Goal: Information Seeking & Learning: Find specific fact

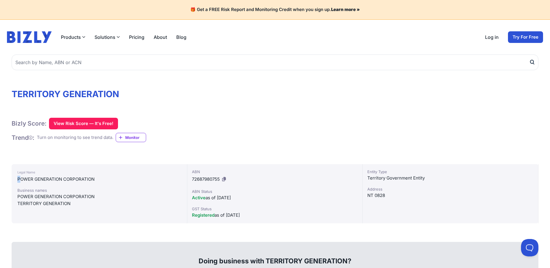
click at [20, 184] on div "Legal Name POWER GENERATION CORPORATION Business names POWER GENERATION CORPORA…" at bounding box center [100, 193] width 176 height 59
drag, startPoint x: 20, startPoint y: 184, endPoint x: 18, endPoint y: 203, distance: 18.9
click at [18, 203] on div "TERRITORY GENERATION" at bounding box center [99, 203] width 164 height 7
drag, startPoint x: 18, startPoint y: 179, endPoint x: 97, endPoint y: 180, distance: 79.7
click at [97, 180] on div "POWER GENERATION CORPORATION" at bounding box center [99, 179] width 164 height 7
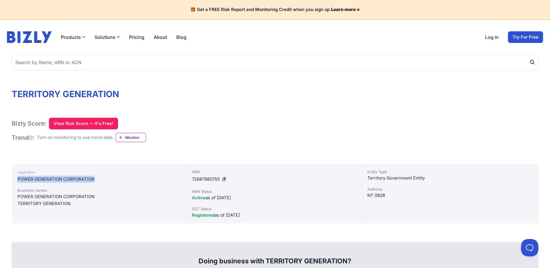
copy div "POWER GENERATION CORPORATION"
click at [222, 179] on button at bounding box center [224, 179] width 6 height 9
drag, startPoint x: 235, startPoint y: 214, endPoint x: 227, endPoint y: 213, distance: 8.1
click at [227, 213] on div "Registered as of [DATE]" at bounding box center [275, 215] width 166 height 7
copy div "[DATE]"
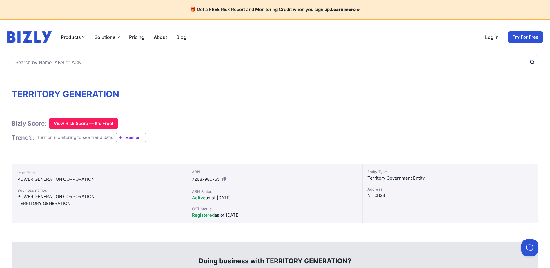
click at [422, 181] on div "Territory Government Entity" at bounding box center [450, 178] width 166 height 7
drag, startPoint x: 427, startPoint y: 178, endPoint x: 368, endPoint y: 179, distance: 59.2
click at [368, 179] on div "Territory Government Entity" at bounding box center [450, 178] width 166 height 7
copy div "Territory Government Entity"
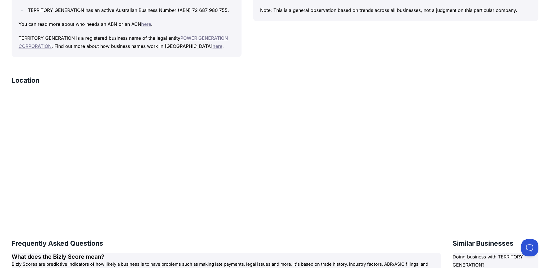
scroll to position [580, 0]
